Goal: Complete application form

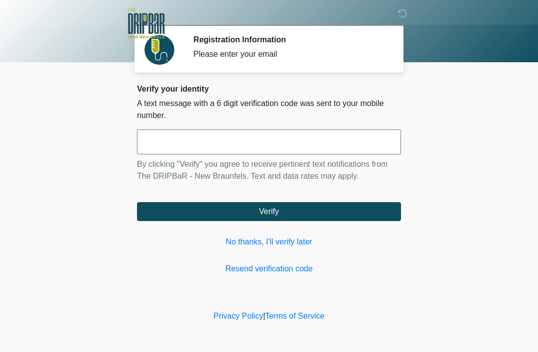
click at [289, 245] on link "No thanks, I'll verify later" at bounding box center [269, 242] width 264 height 12
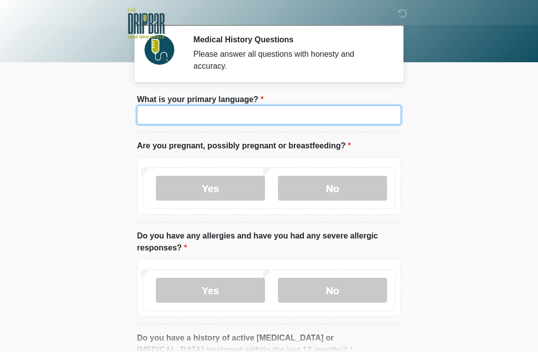
click at [348, 114] on input "What is your primary language?" at bounding box center [269, 115] width 264 height 19
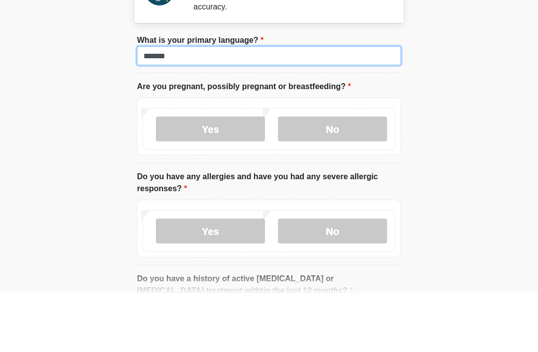
type input "*******"
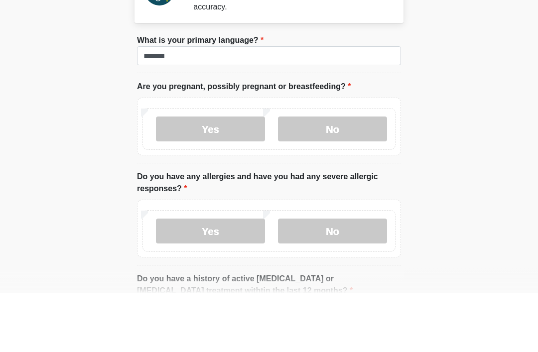
click at [345, 176] on label "No" at bounding box center [332, 188] width 109 height 25
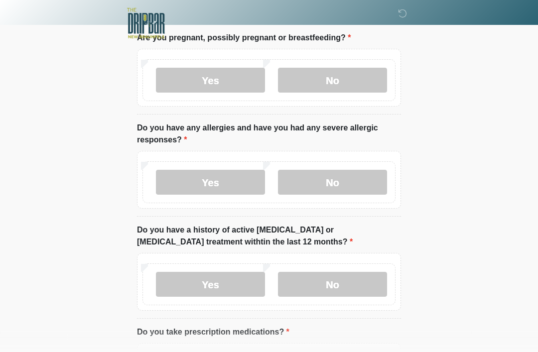
scroll to position [108, 0]
click at [348, 184] on label "No" at bounding box center [332, 182] width 109 height 25
click at [349, 290] on label "No" at bounding box center [332, 284] width 109 height 25
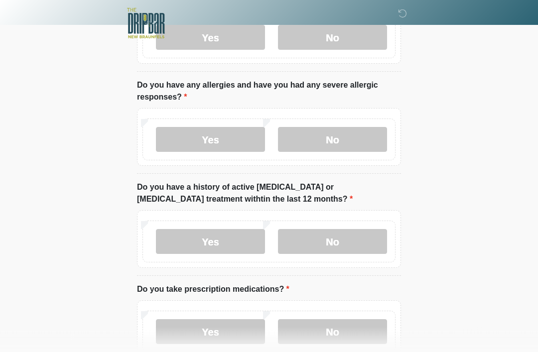
scroll to position [218, 0]
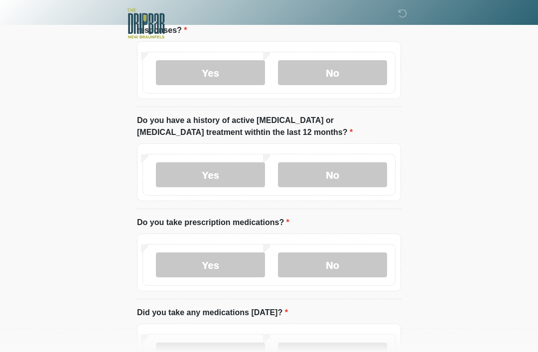
click at [353, 263] on label "No" at bounding box center [332, 264] width 109 height 25
click at [348, 351] on label "No" at bounding box center [332, 354] width 109 height 25
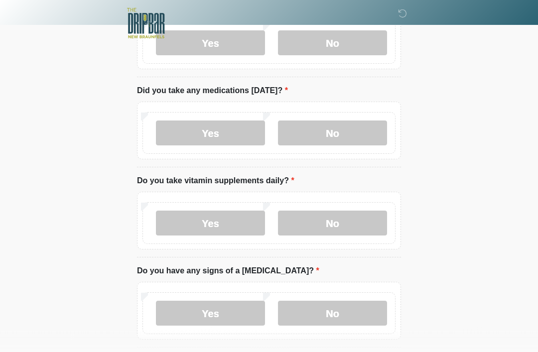
click at [363, 223] on label "No" at bounding box center [332, 223] width 109 height 25
click at [352, 309] on label "No" at bounding box center [332, 313] width 109 height 25
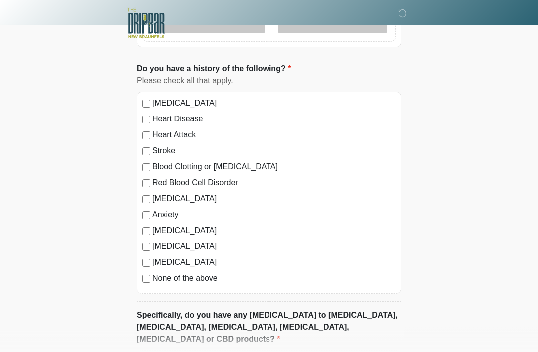
scroll to position [730, 0]
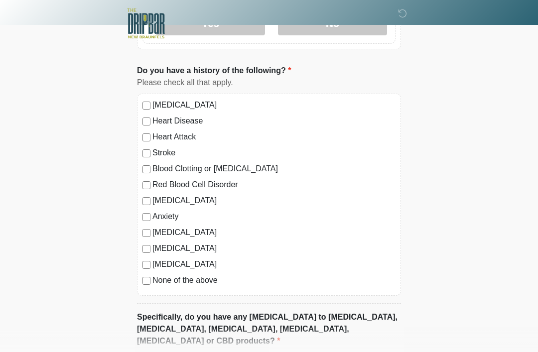
click at [258, 282] on label "None of the above" at bounding box center [273, 280] width 243 height 12
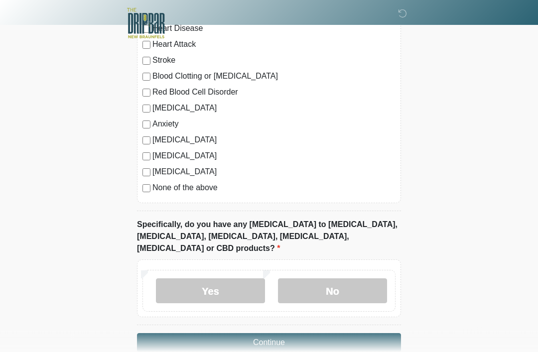
scroll to position [830, 0]
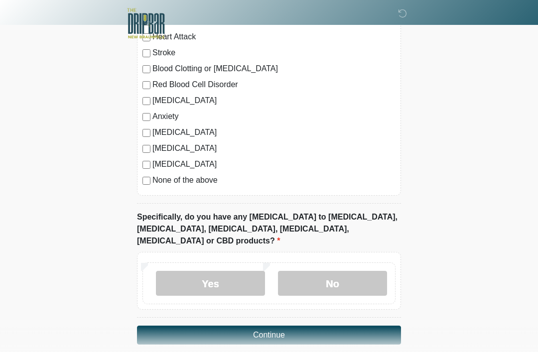
click at [353, 271] on label "No" at bounding box center [332, 283] width 109 height 25
click at [343, 326] on button "Continue" at bounding box center [269, 335] width 264 height 19
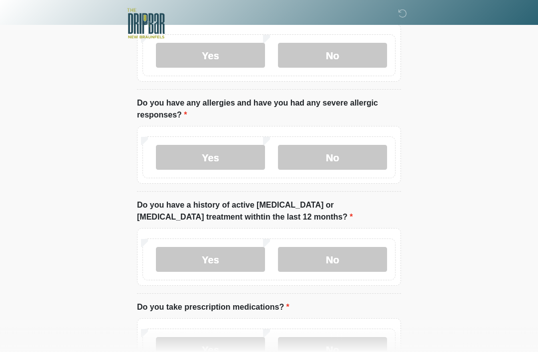
scroll to position [0, 0]
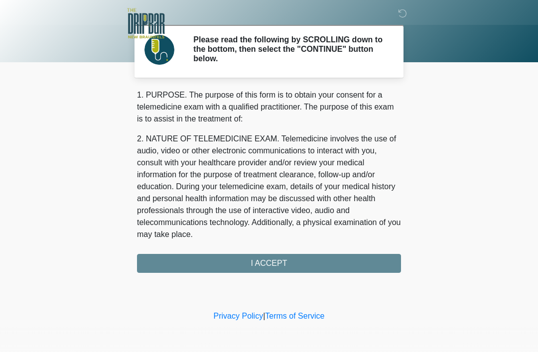
click at [362, 262] on div "1. PURPOSE. The purpose of this form is to obtain your consent for a telemedici…" at bounding box center [269, 181] width 264 height 184
click at [316, 261] on div "1. PURPOSE. The purpose of this form is to obtain your consent for a telemedici…" at bounding box center [269, 181] width 264 height 184
click at [257, 257] on div "1. PURPOSE. The purpose of this form is to obtain your consent for a telemedici…" at bounding box center [269, 181] width 264 height 184
click at [271, 268] on div "1. PURPOSE. The purpose of this form is to obtain your consent for a telemedici…" at bounding box center [269, 181] width 264 height 184
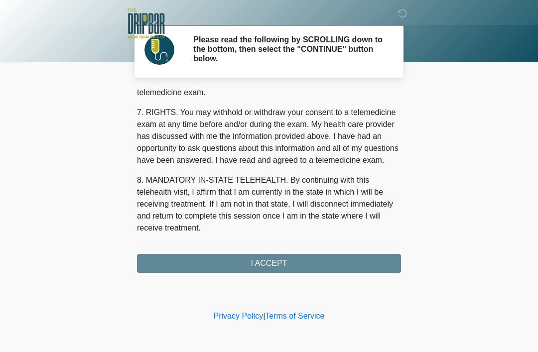
scroll to position [437, 0]
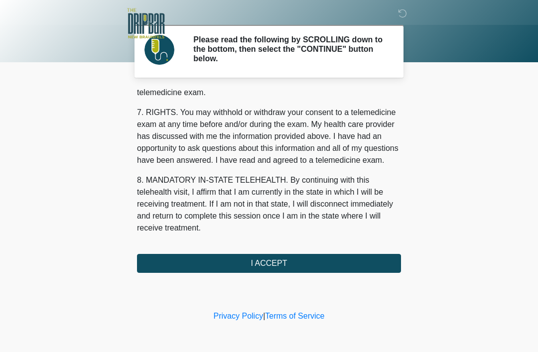
click at [309, 261] on button "I ACCEPT" at bounding box center [269, 263] width 264 height 19
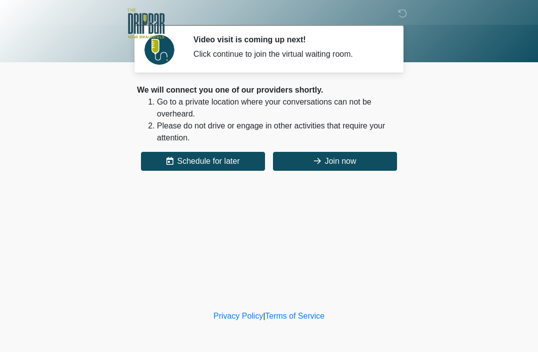
click at [371, 158] on button "Join now" at bounding box center [335, 161] width 124 height 19
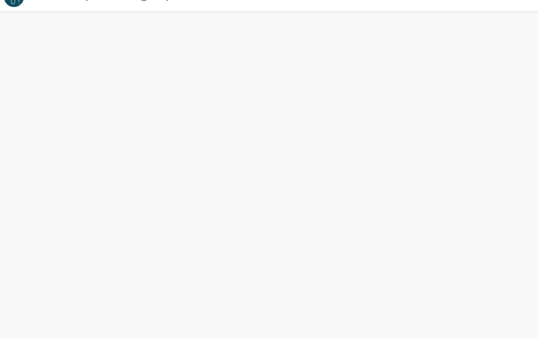
scroll to position [3, 0]
